Goal: Task Accomplishment & Management: Complete application form

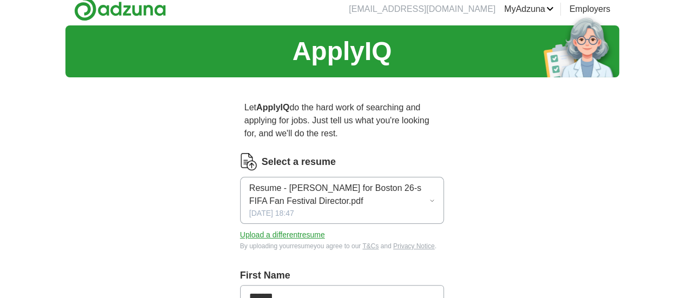
scroll to position [54, 0]
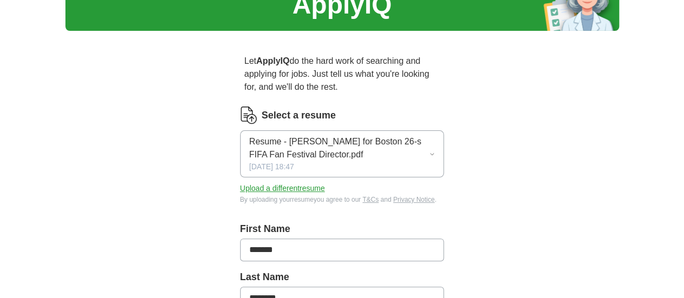
click at [253, 183] on button "Upload a different resume" at bounding box center [282, 188] width 85 height 11
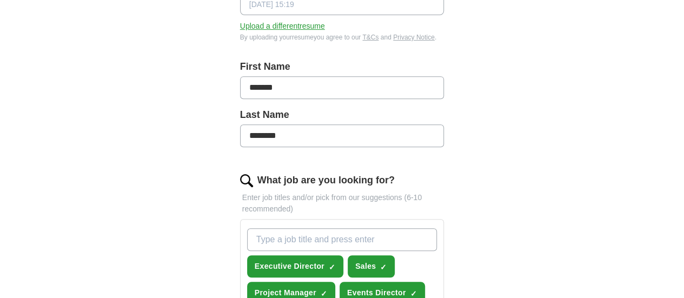
scroll to position [270, 0]
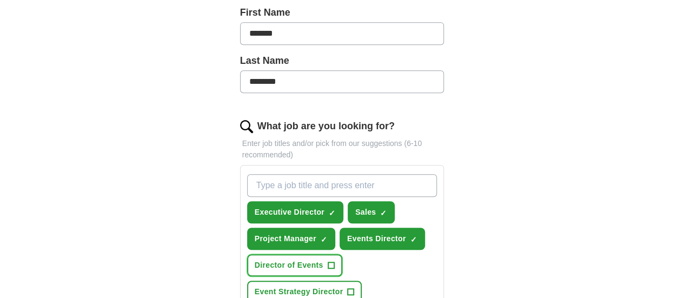
click at [334, 261] on span "+" at bounding box center [331, 265] width 6 height 9
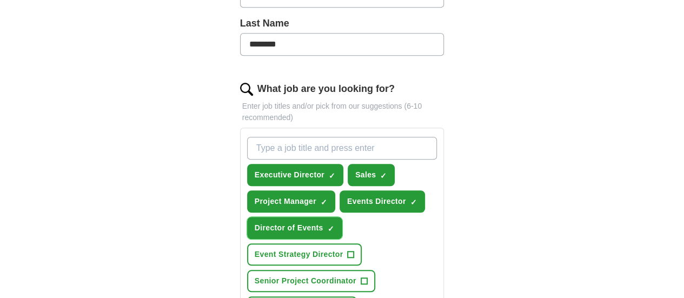
scroll to position [325, 0]
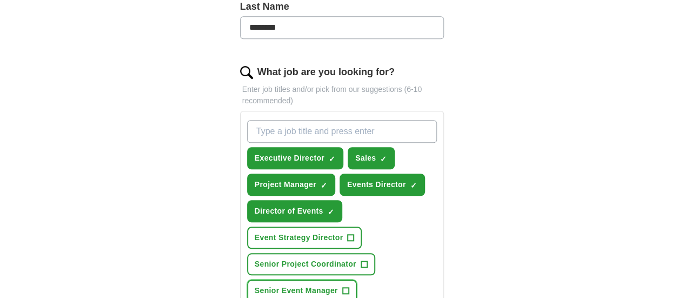
click at [349, 287] on span "+" at bounding box center [345, 291] width 6 height 9
click at [247, 120] on input "What job are you looking for?" at bounding box center [342, 131] width 190 height 23
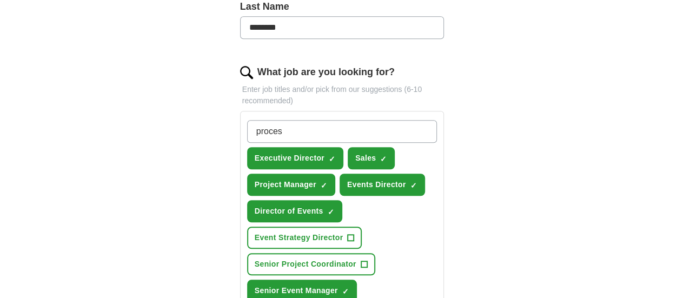
type input "process"
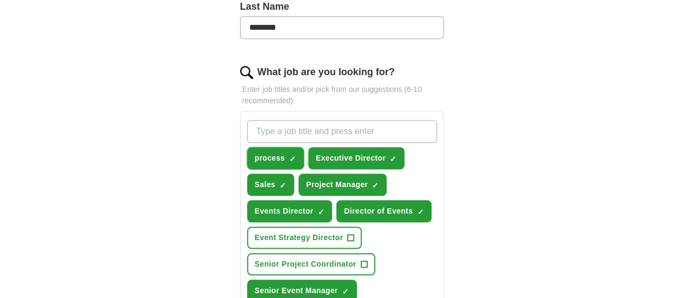
click at [289, 155] on span "✓ ×" at bounding box center [292, 158] width 7 height 6
click at [0, 0] on span "×" at bounding box center [0, 0] width 0 height 0
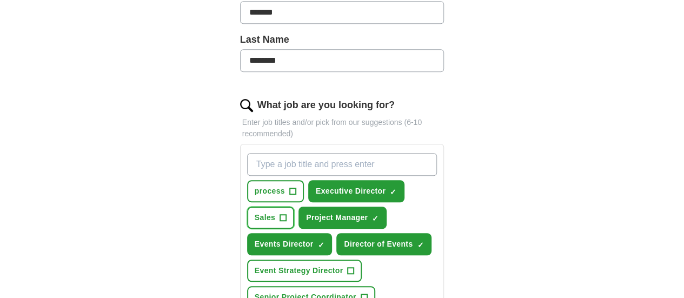
scroll to position [270, 0]
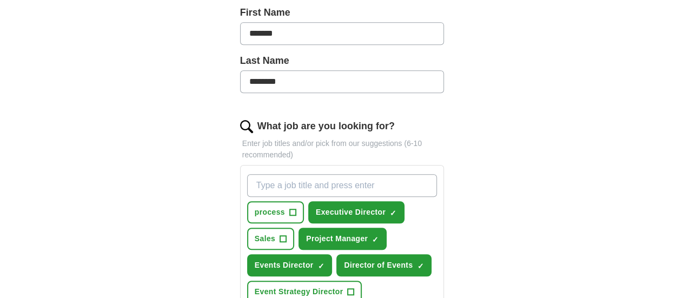
click at [247, 174] on input "What job are you looking for?" at bounding box center [342, 185] width 190 height 23
type input "p"
click at [272, 174] on input "What job are you looking for?" at bounding box center [342, 185] width 190 height 23
type input "l"
type input "Lean, Six Sigma"
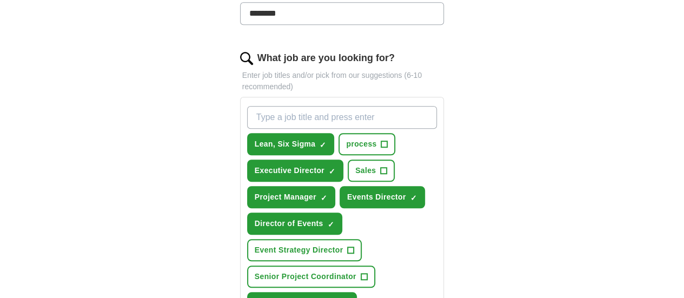
scroll to position [325, 0]
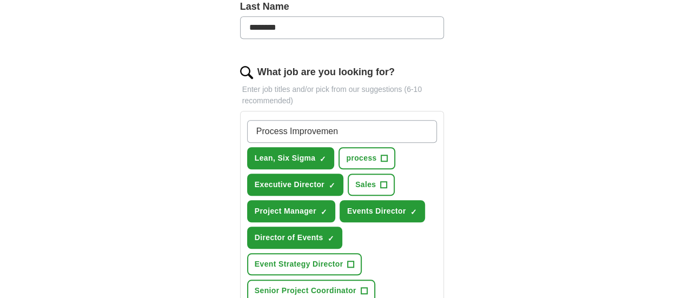
type input "Process Improvement"
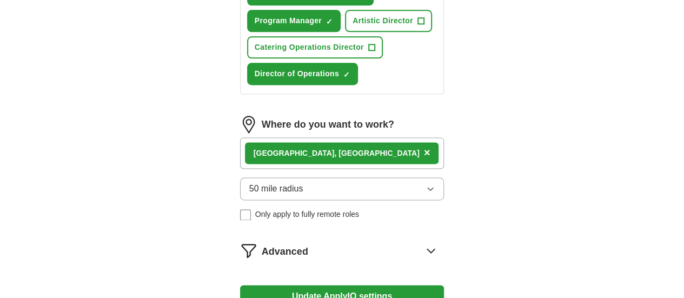
scroll to position [703, 0]
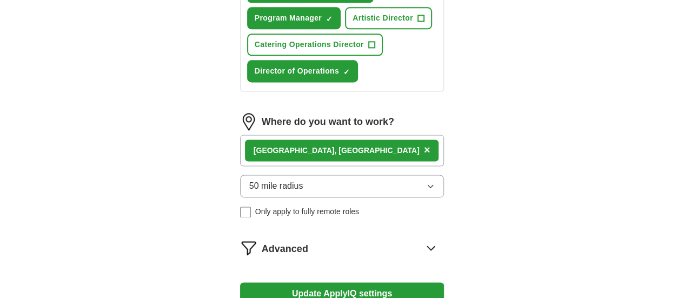
click at [322, 282] on button "Update ApplyIQ settings" at bounding box center [342, 293] width 204 height 23
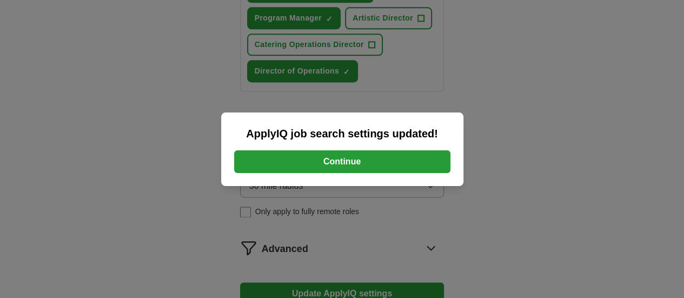
click at [336, 166] on button "Continue" at bounding box center [342, 161] width 216 height 23
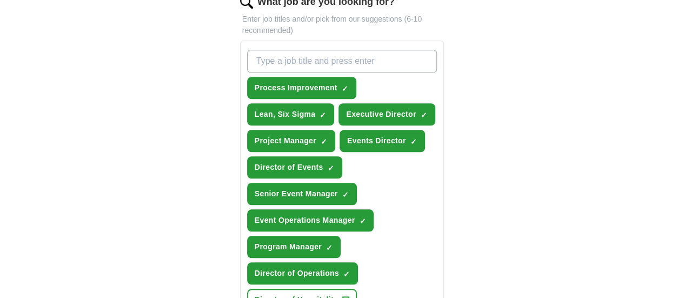
scroll to position [379, 0]
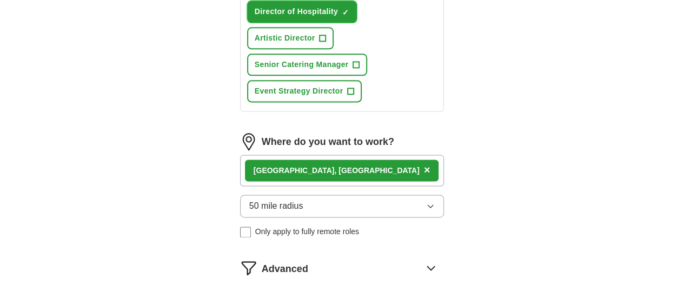
scroll to position [697, 0]
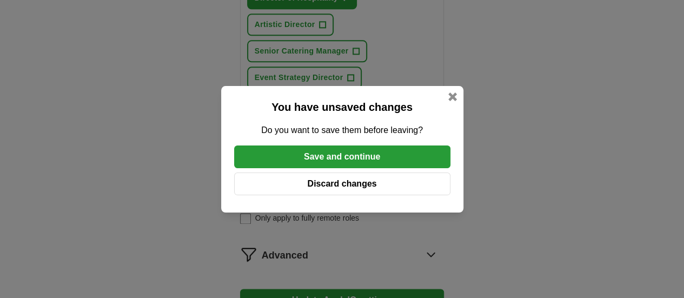
click at [339, 154] on button "Save and continue" at bounding box center [342, 157] width 216 height 23
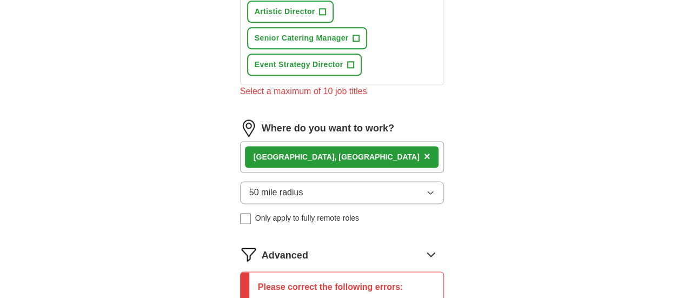
click at [435, 253] on icon at bounding box center [431, 255] width 7 height 4
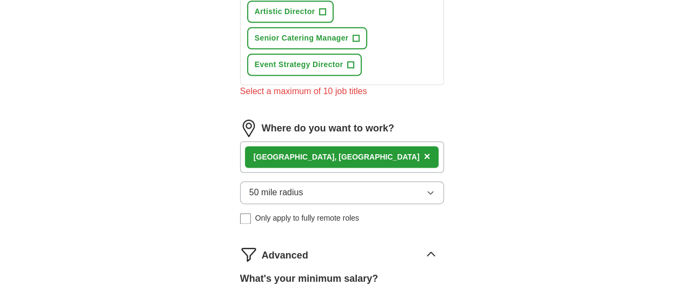
drag, startPoint x: 232, startPoint y: 171, endPoint x: 345, endPoint y: 174, distance: 113.6
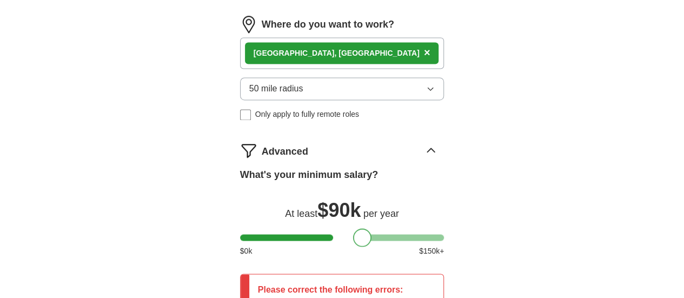
scroll to position [818, 0]
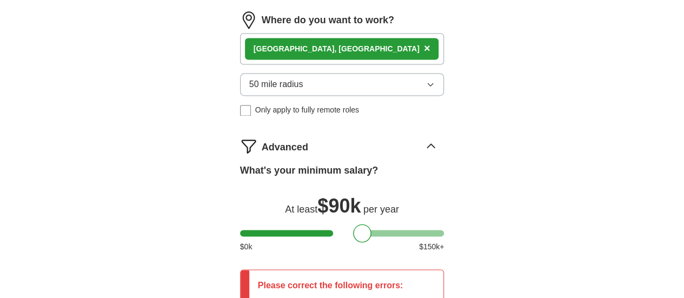
click at [320, 296] on li "Select a maximum of 10 job titles" at bounding box center [336, 302] width 135 height 13
click at [297, 279] on p "Please correct the following errors:" at bounding box center [331, 285] width 146 height 13
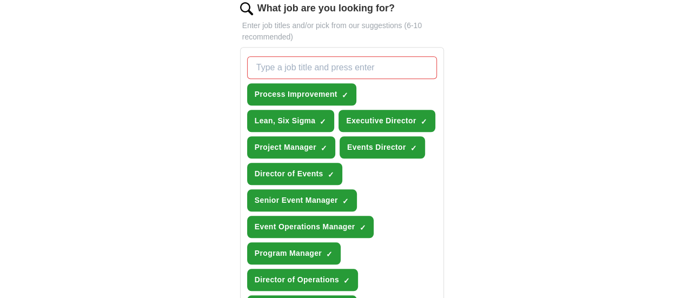
scroll to position [331, 0]
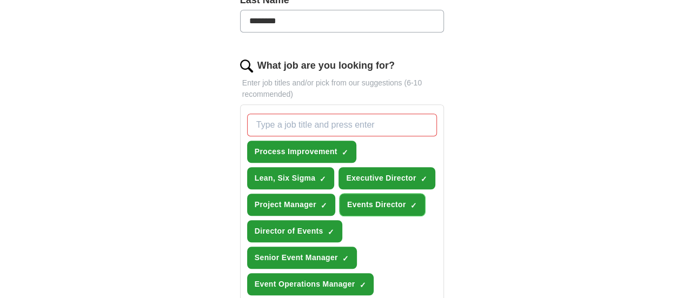
click at [0, 0] on span "×" at bounding box center [0, 0] width 0 height 0
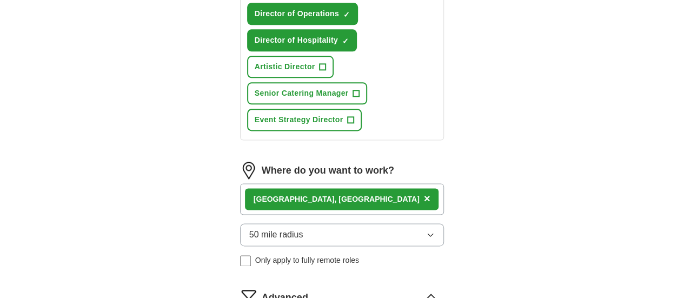
scroll to position [710, 0]
